Goal: Book appointment/travel/reservation

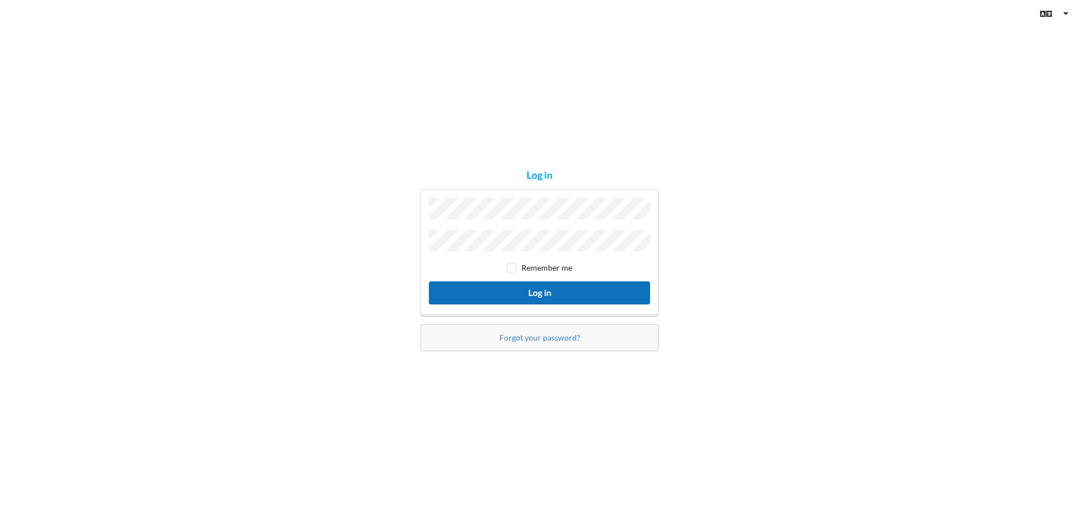
drag, startPoint x: 508, startPoint y: 291, endPoint x: 494, endPoint y: 293, distance: 14.8
click at [508, 291] on button "Log in" at bounding box center [539, 293] width 221 height 23
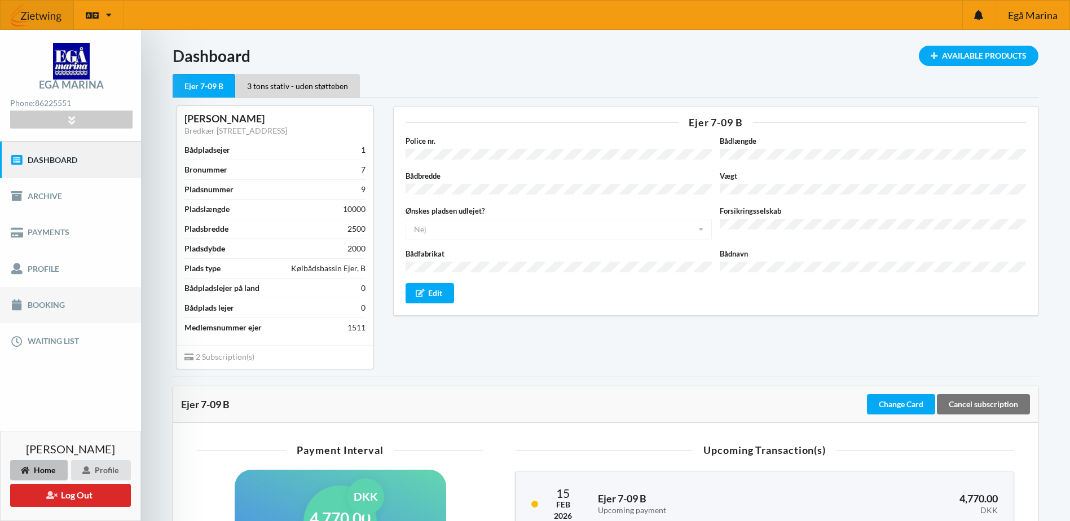
click at [36, 303] on link "Booking" at bounding box center [70, 305] width 141 height 36
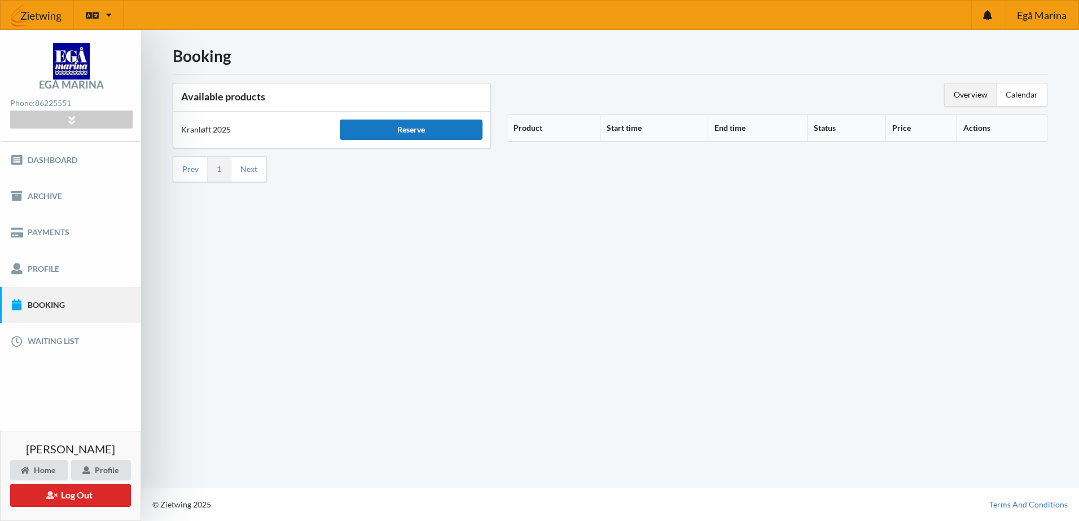
click at [374, 135] on div "Reserve" at bounding box center [411, 130] width 143 height 20
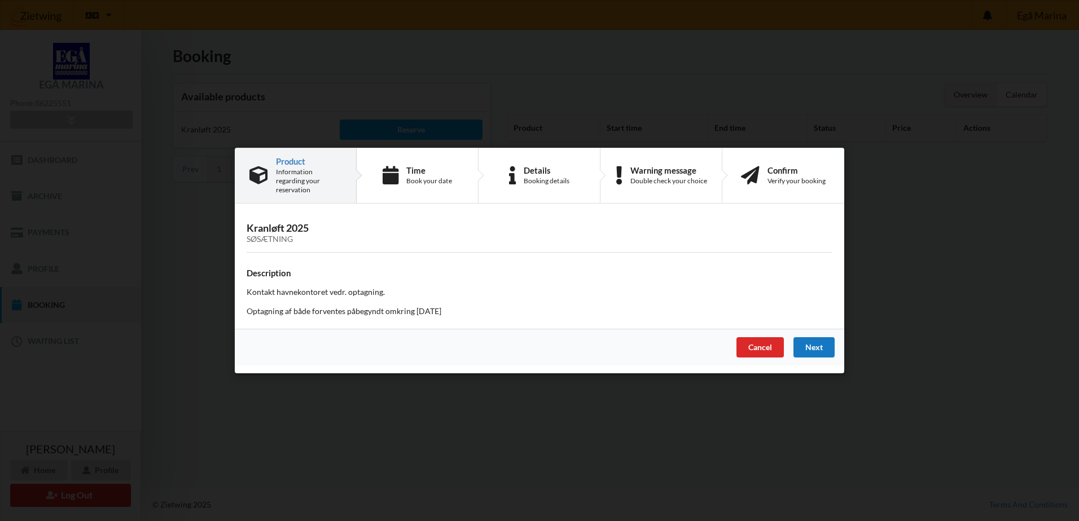
click at [816, 345] on div "Next" at bounding box center [813, 347] width 41 height 20
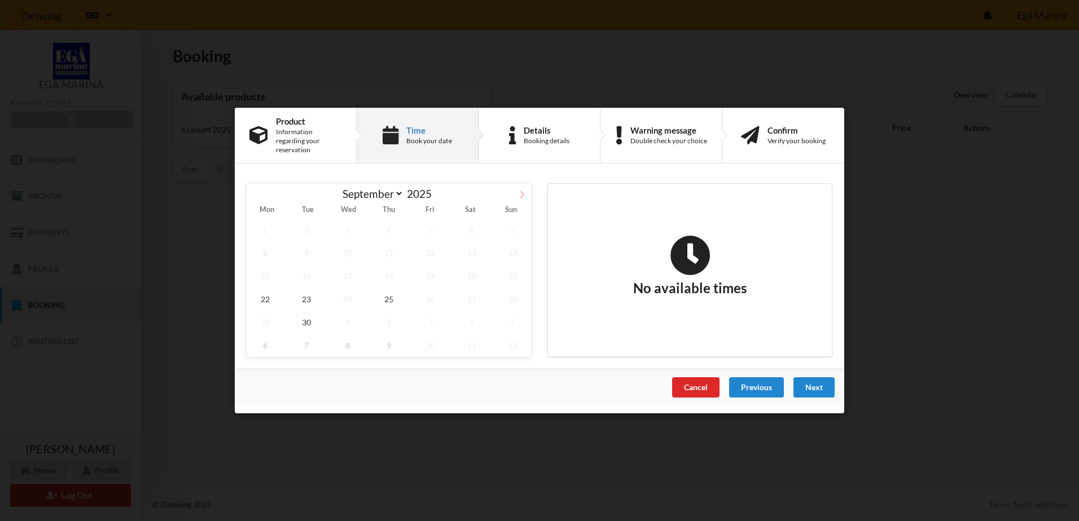
click at [523, 191] on icon at bounding box center [522, 194] width 4 height 7
select select "9"
click at [348, 247] on span "8" at bounding box center [347, 253] width 37 height 23
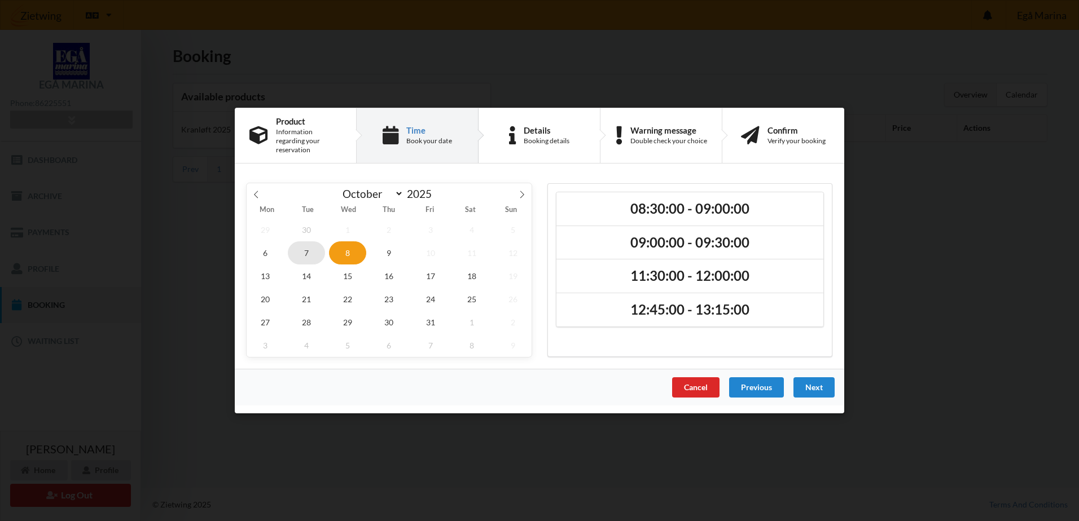
click at [302, 249] on span "7" at bounding box center [306, 253] width 37 height 23
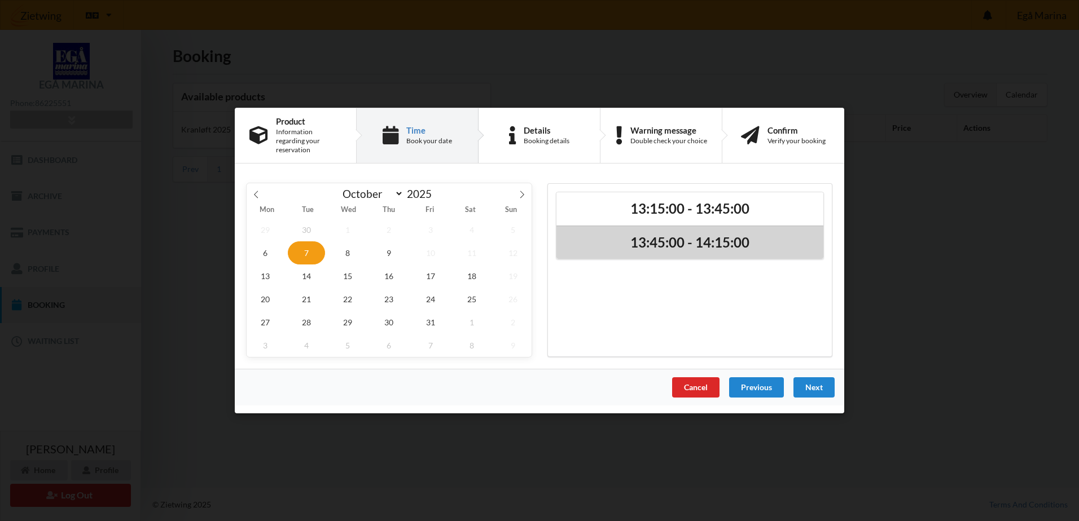
click at [679, 235] on h2 "13:45:00 - 14:15:00" at bounding box center [689, 242] width 251 height 17
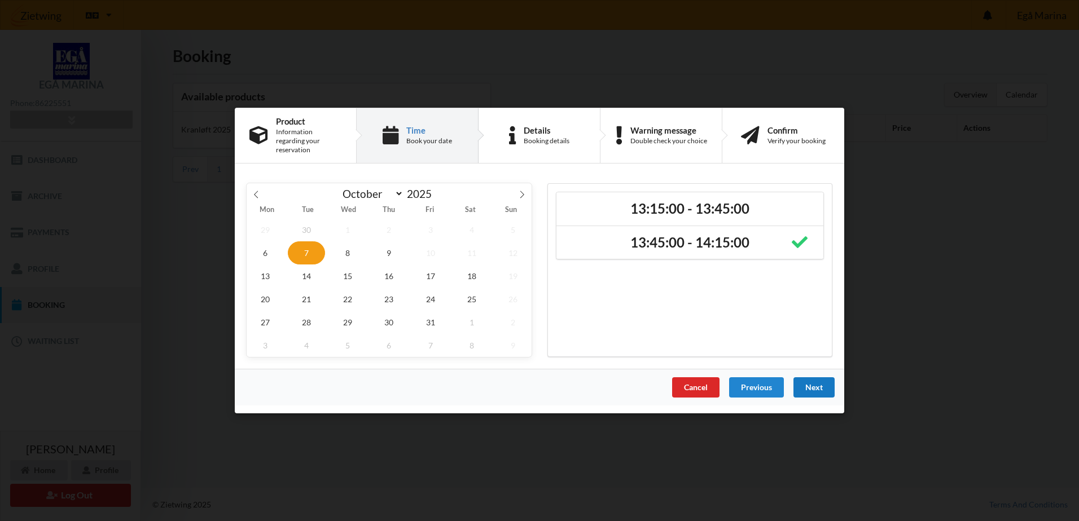
click at [814, 383] on div "Next" at bounding box center [813, 388] width 41 height 20
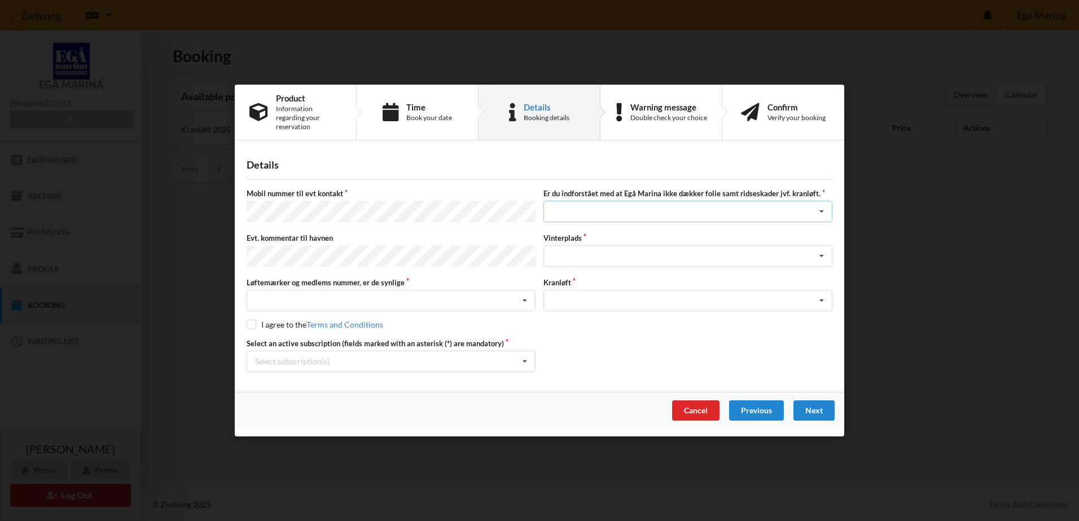
click at [736, 208] on div "Jeg har tæpper med og tager selv ansvaret for eventuelle folie samt ridseskader…" at bounding box center [687, 211] width 289 height 21
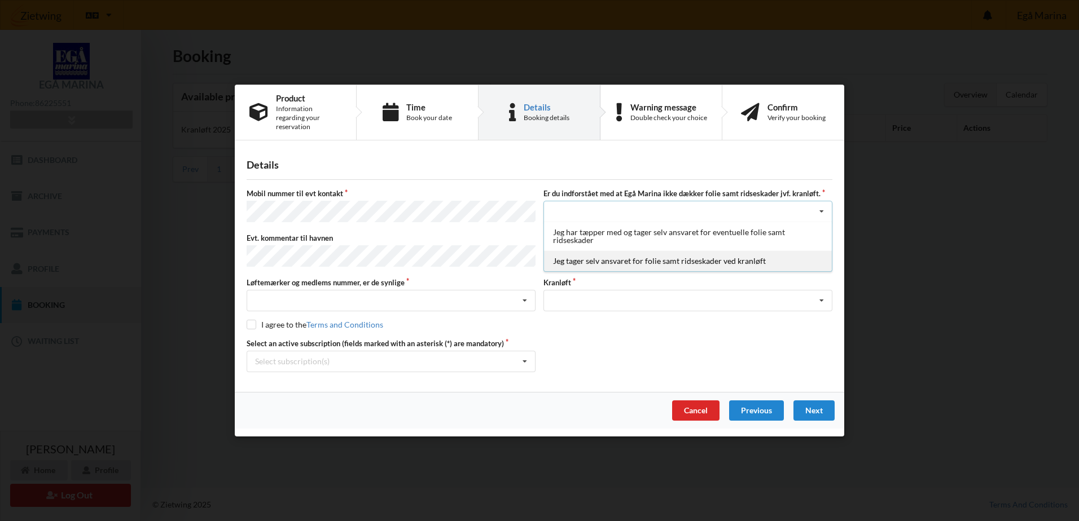
click at [617, 261] on div "Jeg tager selv ansvaret for folie samt ridseskader ved kranløft" at bounding box center [688, 261] width 288 height 21
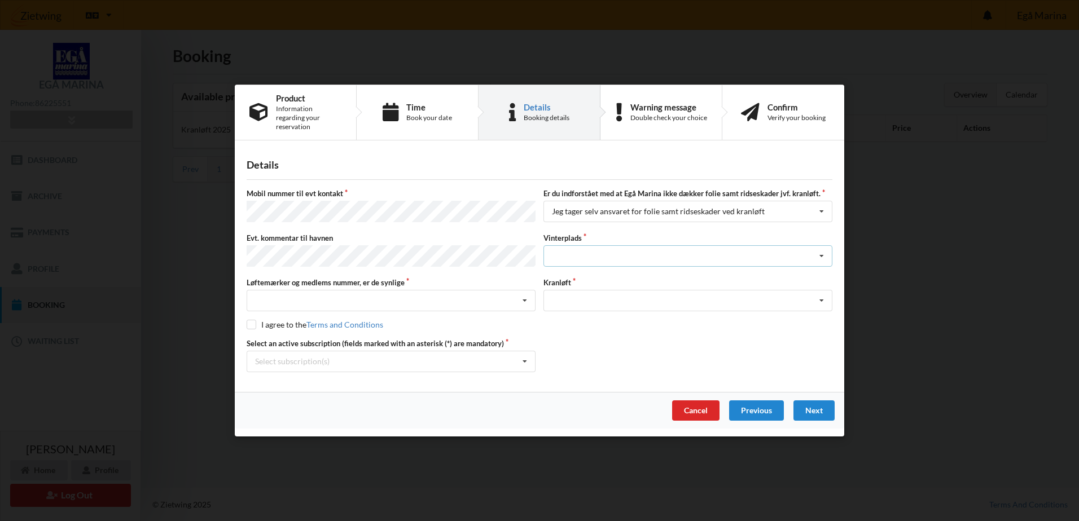
click at [607, 257] on div "Landplads nr. 1 Landplads nr. 2 Landplads nr.3 Landplads nr. 4 Landplads nr. 5 …" at bounding box center [687, 255] width 289 height 21
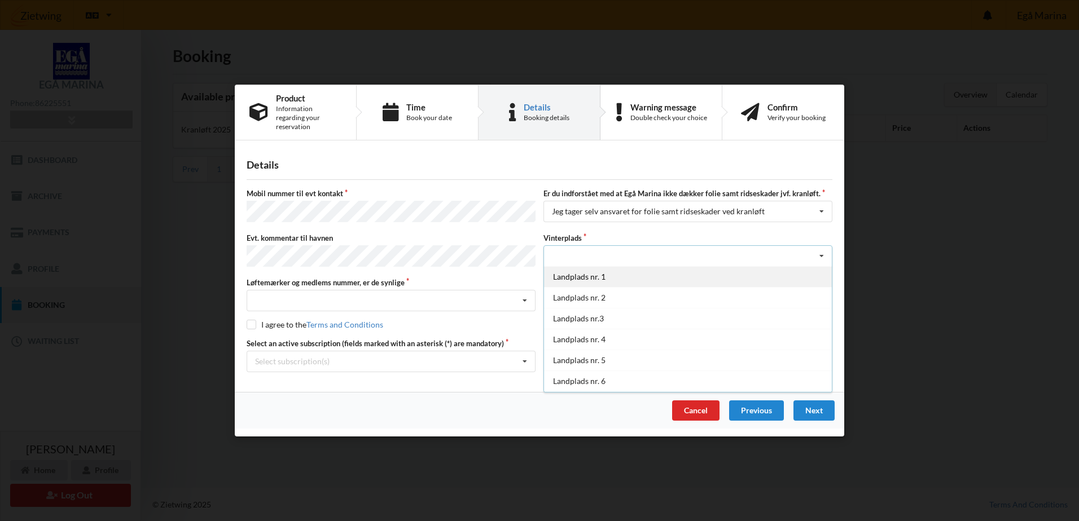
click at [624, 270] on div "Landplads nr. 1" at bounding box center [688, 276] width 288 height 21
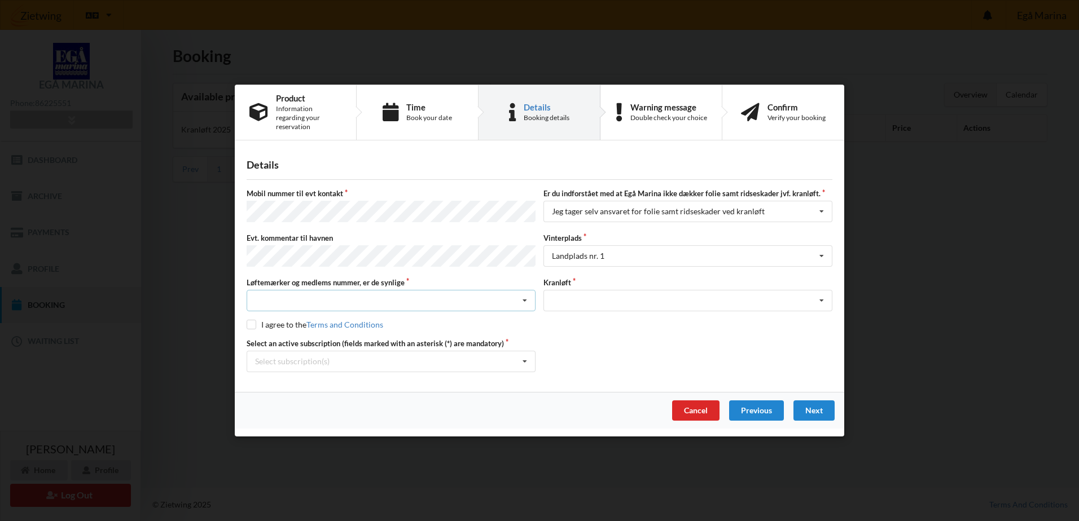
click at [368, 291] on div "Nej, jeg kontakter havnekontoret inden løftet Ja, mine mærker er synlige og int…" at bounding box center [391, 300] width 289 height 21
click at [350, 335] on div "Ja, mine mærker er synlige og intakte" at bounding box center [391, 342] width 288 height 21
click at [599, 296] on div "Optagning" at bounding box center [687, 300] width 289 height 21
click at [590, 317] on div "Optagning" at bounding box center [688, 321] width 288 height 21
click at [252, 321] on input "checkbox" at bounding box center [252, 325] width 10 height 10
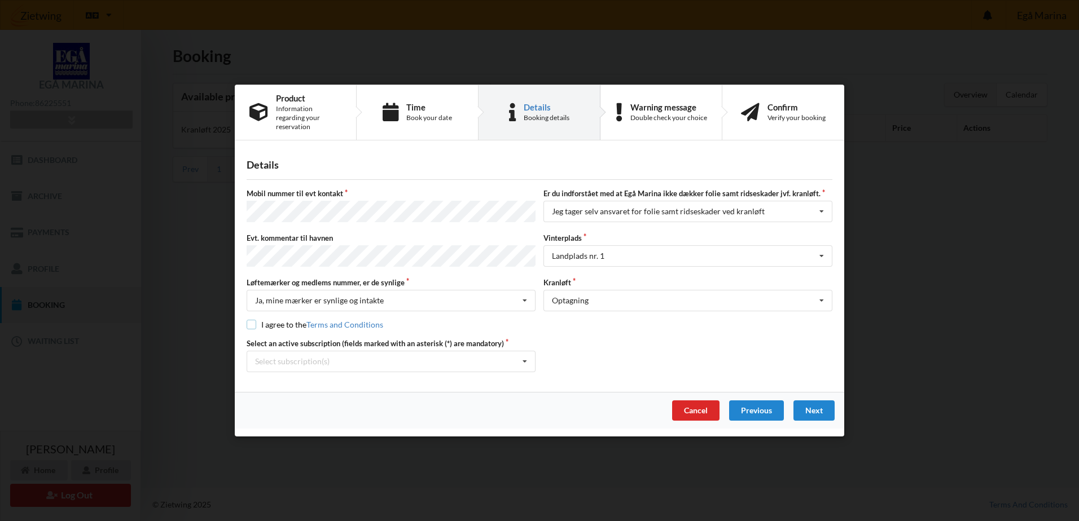
checkbox input "true"
click at [416, 359] on div "Select subscription(s) * Ejer 7-09 B * 3 tons stativ - uden støtteben" at bounding box center [391, 361] width 289 height 21
click at [291, 378] on div "* Ejer 7-09 B" at bounding box center [391, 382] width 288 height 21
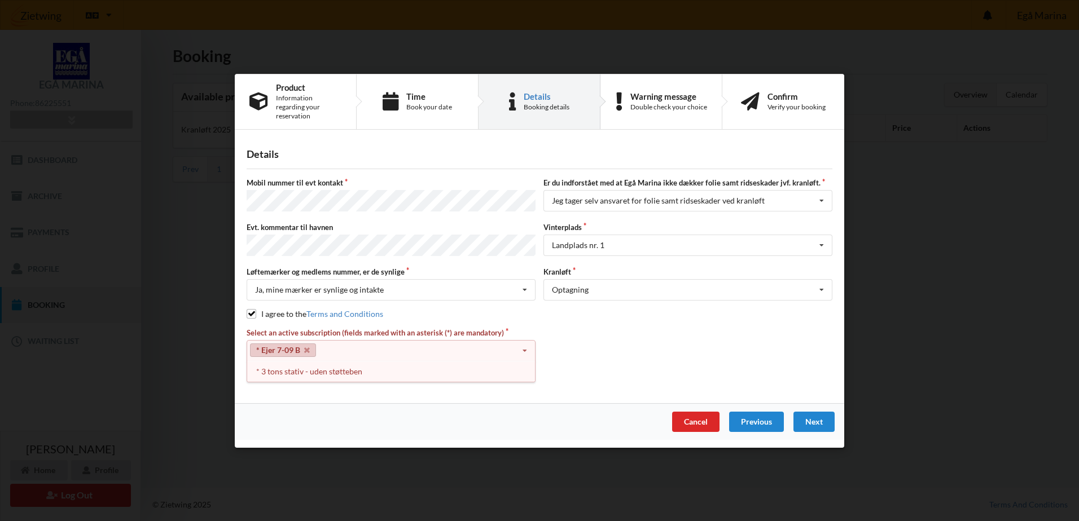
click at [394, 346] on div "* Ejer 7-09 B Select subscription(s) * Ejer 7-09 B * 3 tons stativ - uden støtt…" at bounding box center [391, 350] width 289 height 21
click at [340, 370] on div "* 3 tons stativ - uden støtteben" at bounding box center [391, 371] width 288 height 21
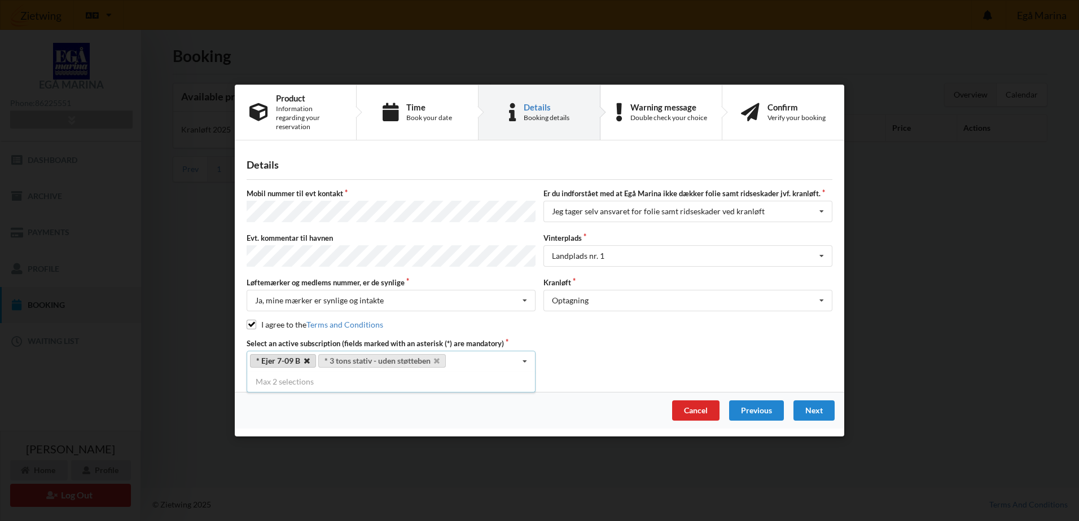
click at [307, 358] on icon at bounding box center [307, 361] width 6 height 7
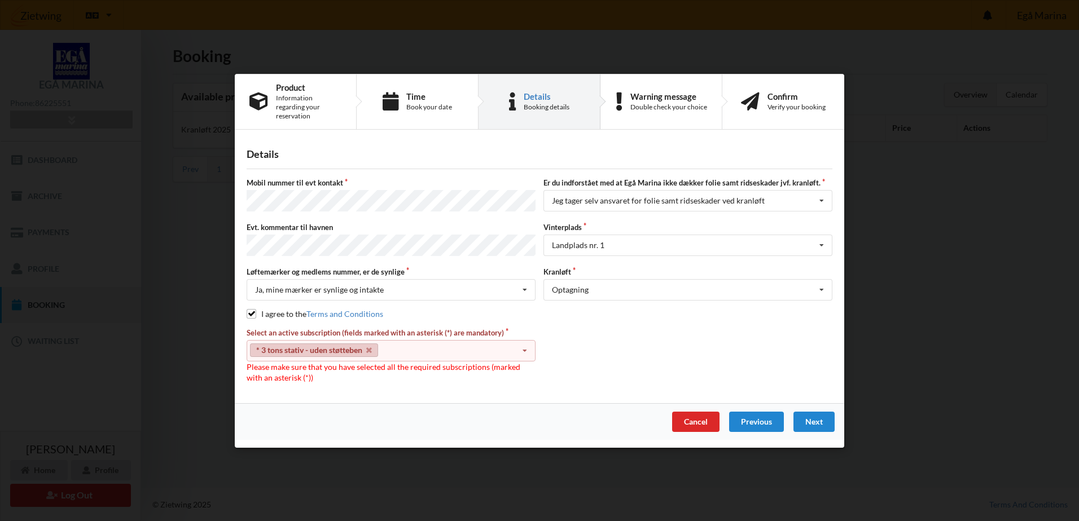
click at [403, 350] on div "* 3 tons stativ - uden støtteben Select subscription(s) * Ejer 7-09 B * 3 tons …" at bounding box center [391, 350] width 289 height 21
click at [320, 370] on div "* Ejer 7-09 B" at bounding box center [391, 371] width 288 height 21
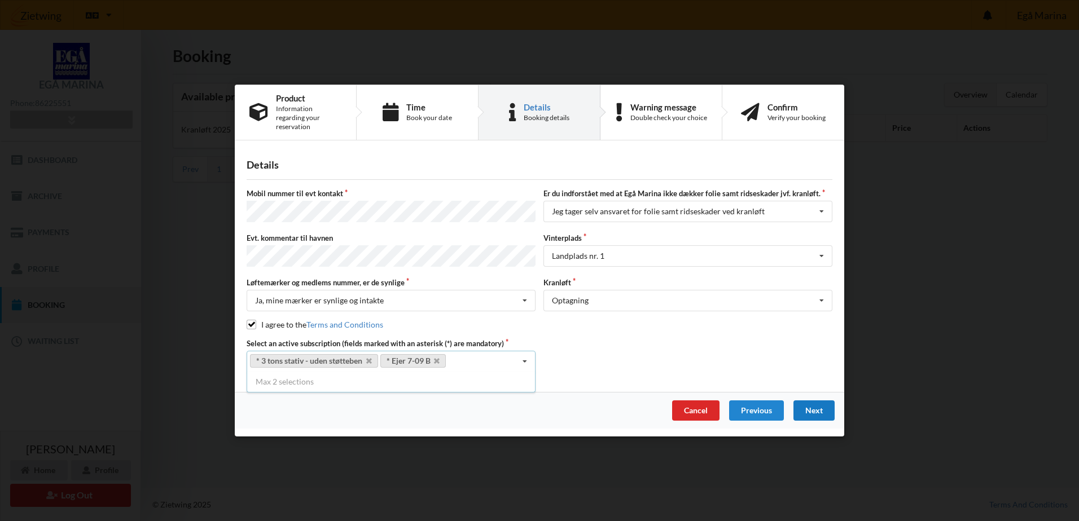
click at [817, 403] on div "Next" at bounding box center [813, 411] width 41 height 20
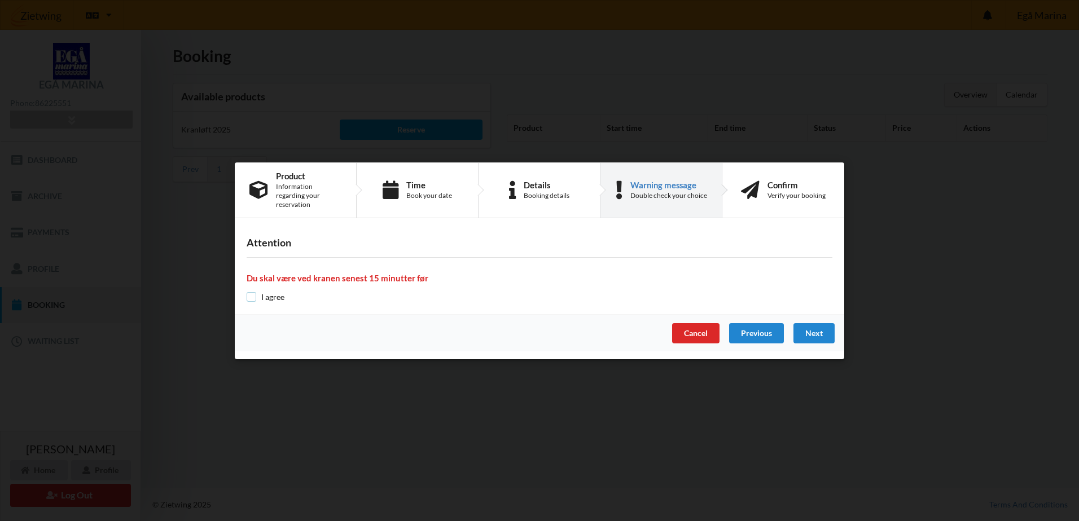
click at [252, 294] on input "checkbox" at bounding box center [252, 297] width 10 height 10
checkbox input "true"
click at [813, 330] on div "Next" at bounding box center [813, 333] width 41 height 20
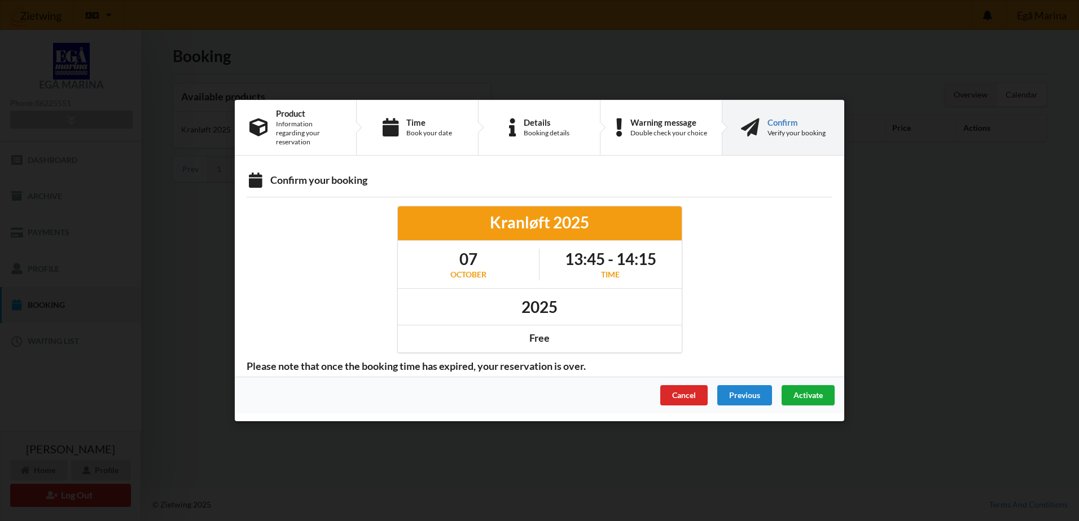
click at [809, 392] on span "Activate" at bounding box center [807, 395] width 29 height 10
